Goal: Navigation & Orientation: Find specific page/section

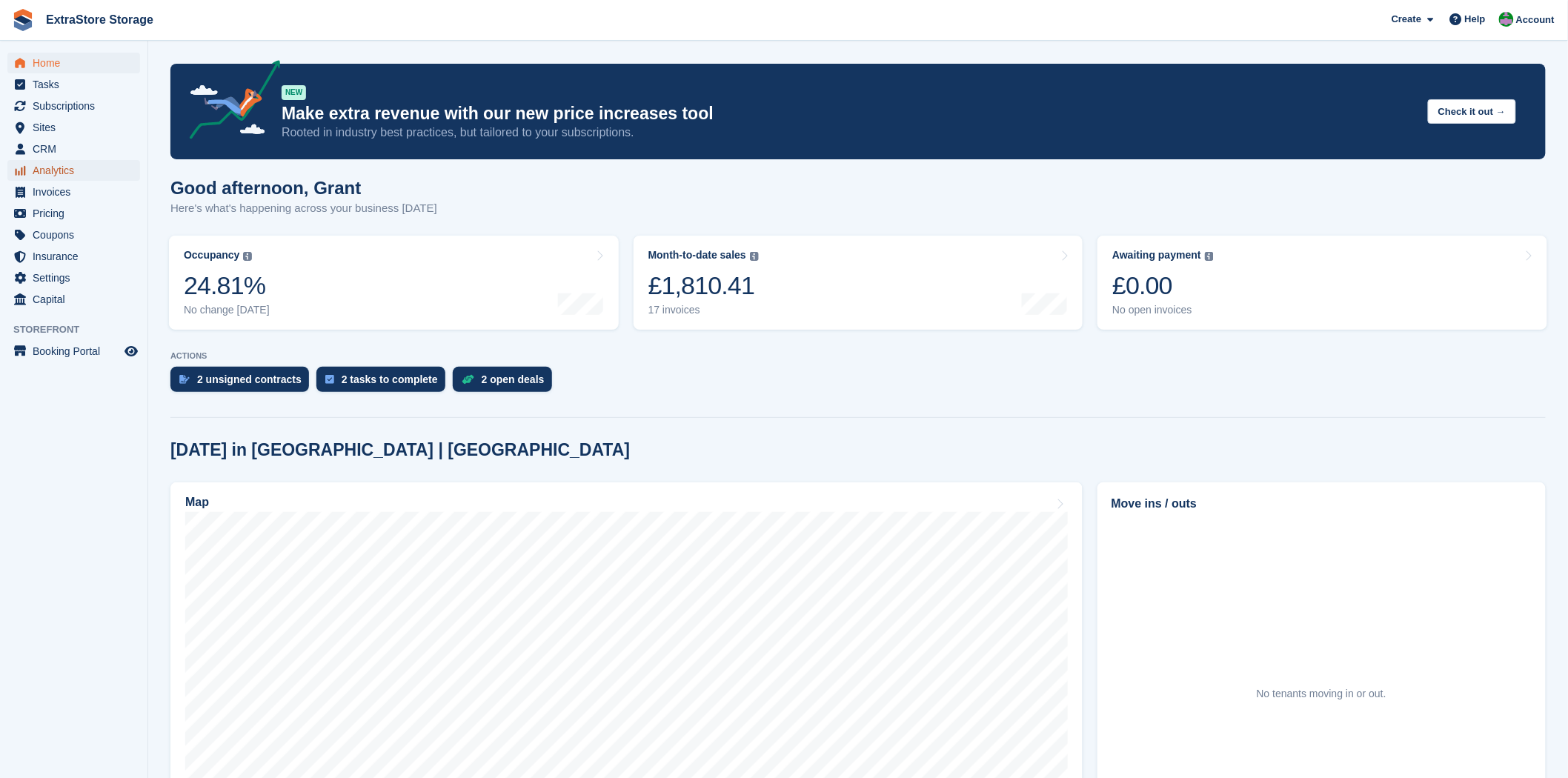
click at [79, 168] on span "Analytics" at bounding box center [77, 171] width 89 height 21
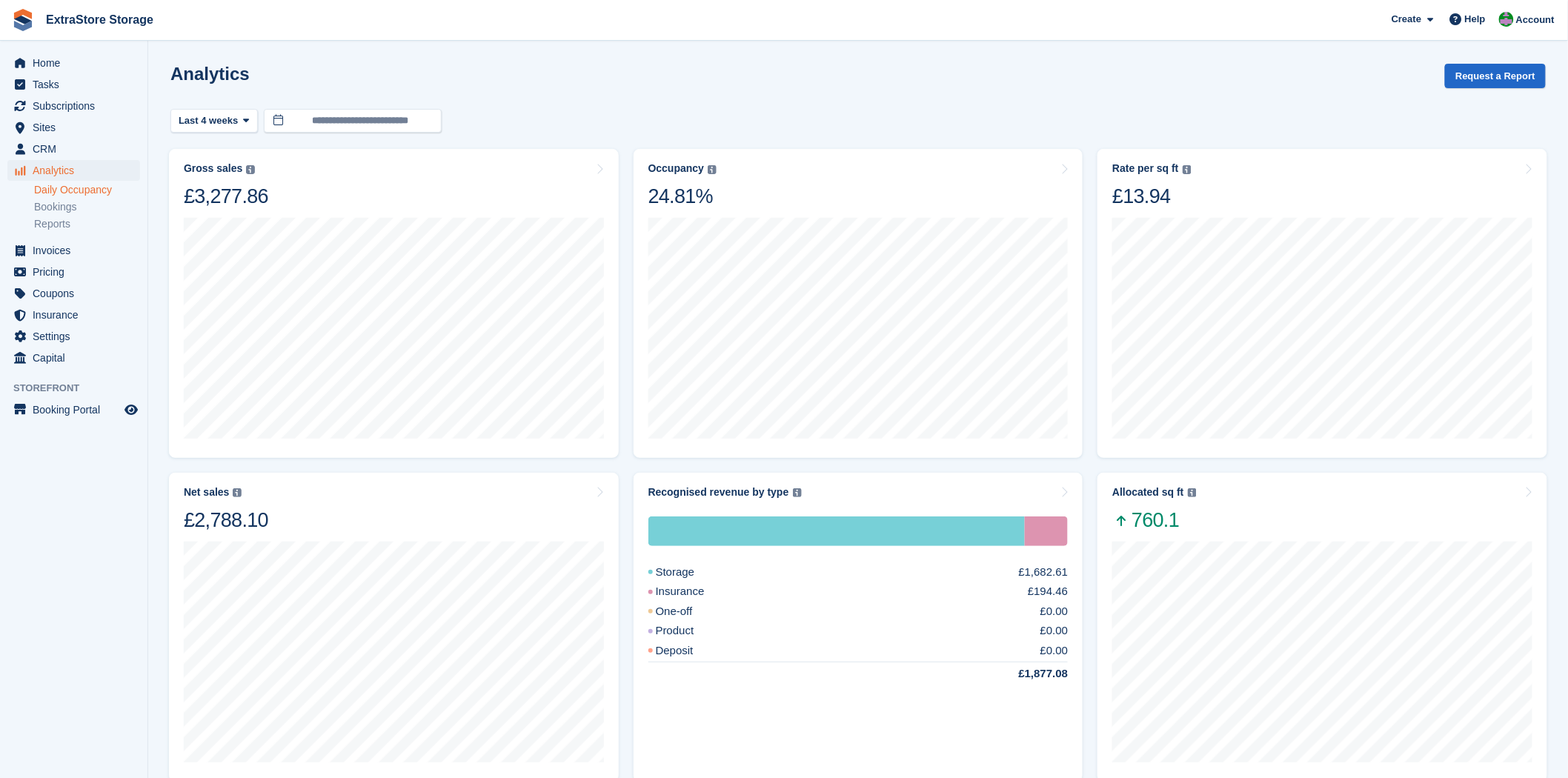
click at [74, 192] on link "Daily Occupancy" at bounding box center [88, 189] width 106 height 14
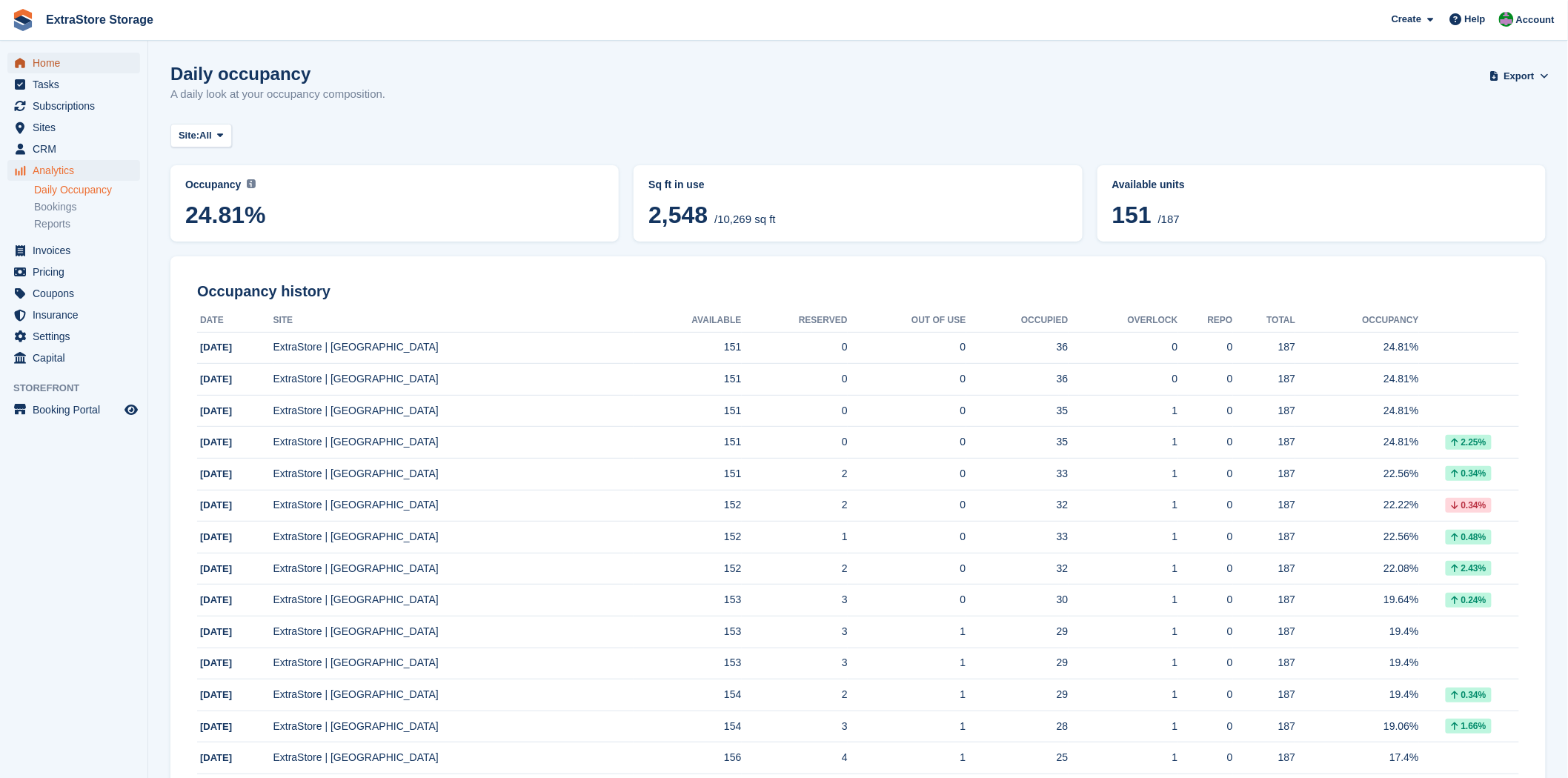
click at [58, 67] on span "Home" at bounding box center [77, 63] width 89 height 21
